Goal: Find specific page/section: Find specific page/section

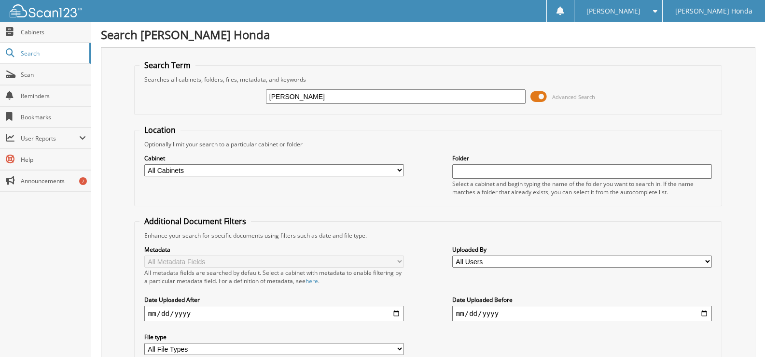
type input "[PERSON_NAME]"
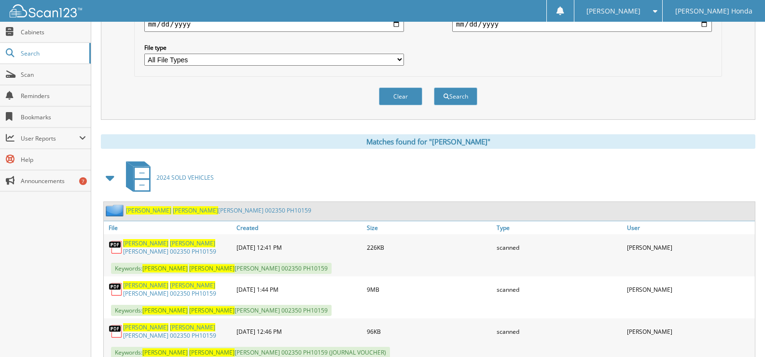
scroll to position [289, 0]
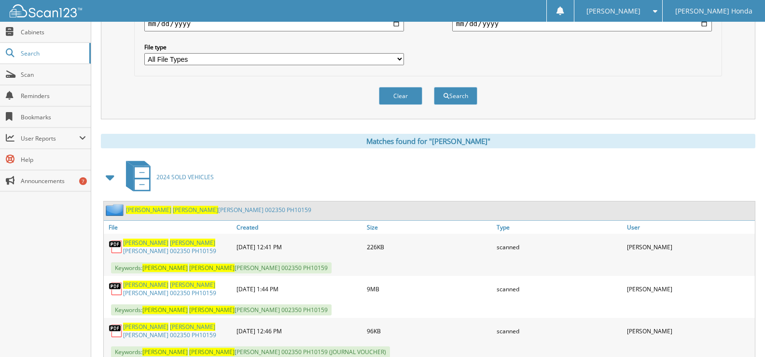
click at [170, 241] on span "[PERSON_NAME]" at bounding box center [192, 242] width 45 height 8
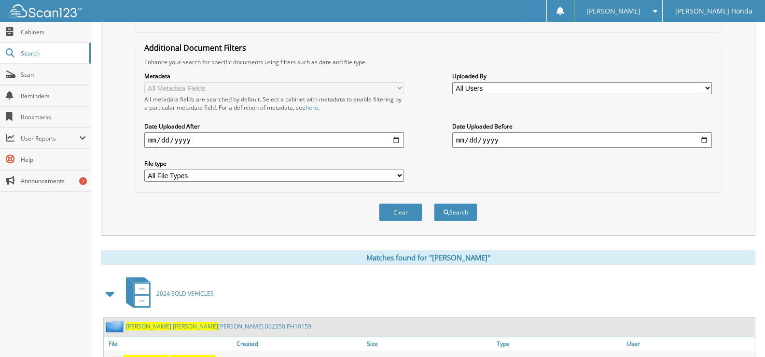
scroll to position [0, 0]
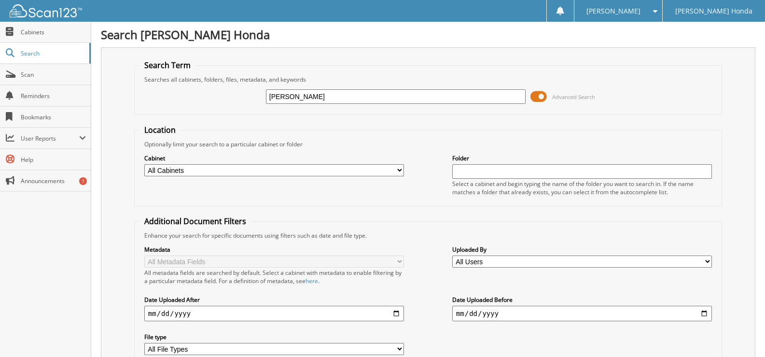
click at [348, 98] on input "[PERSON_NAME]" at bounding box center [396, 96] width 260 height 14
type input "P"
type input "[PERSON_NAME]"
click at [322, 97] on input "[PERSON_NAME]" at bounding box center [396, 96] width 260 height 14
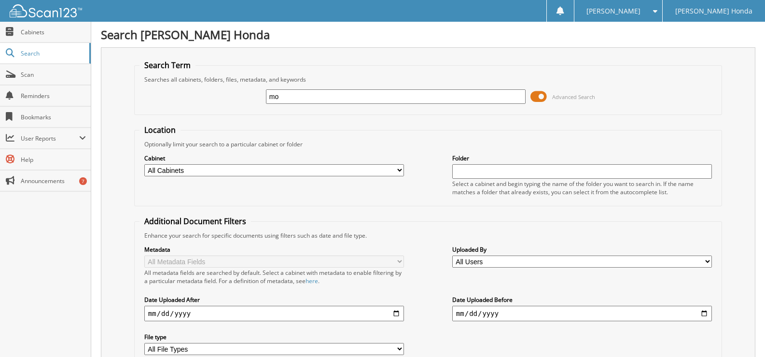
type input "m"
type input "willie smith"
click at [340, 101] on input "willie smith" at bounding box center [396, 96] width 260 height 14
type input "william smith"
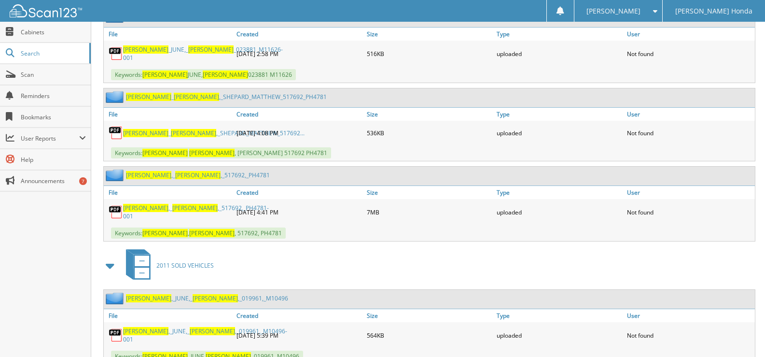
scroll to position [93, 0]
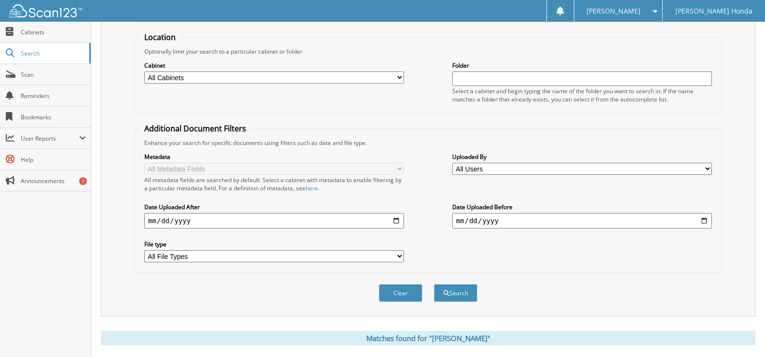
type input "[PERSON_NAME]"
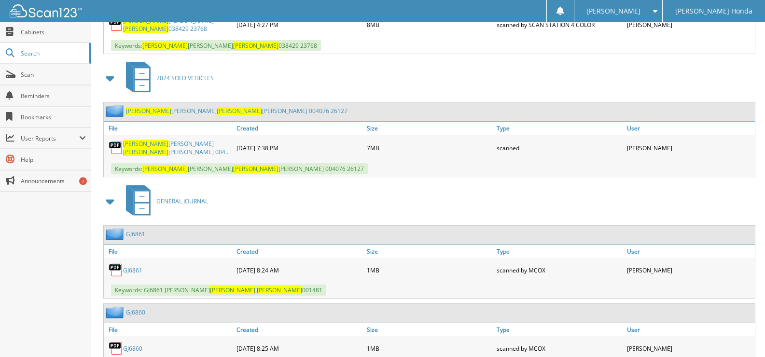
scroll to position [1654, 0]
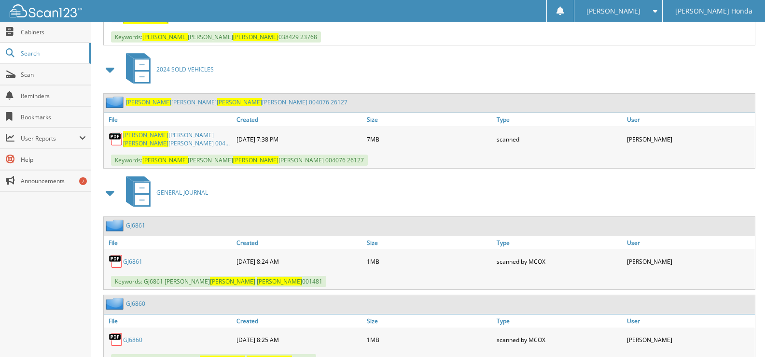
click at [125, 335] on link "GJ6860" at bounding box center [132, 339] width 19 height 8
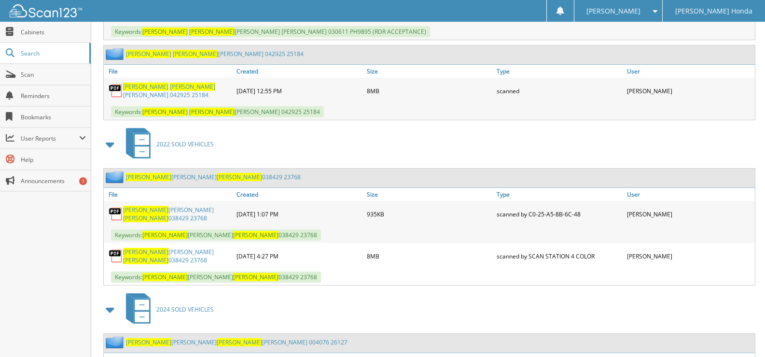
scroll to position [1461, 0]
